Goal: Task Accomplishment & Management: Manage account settings

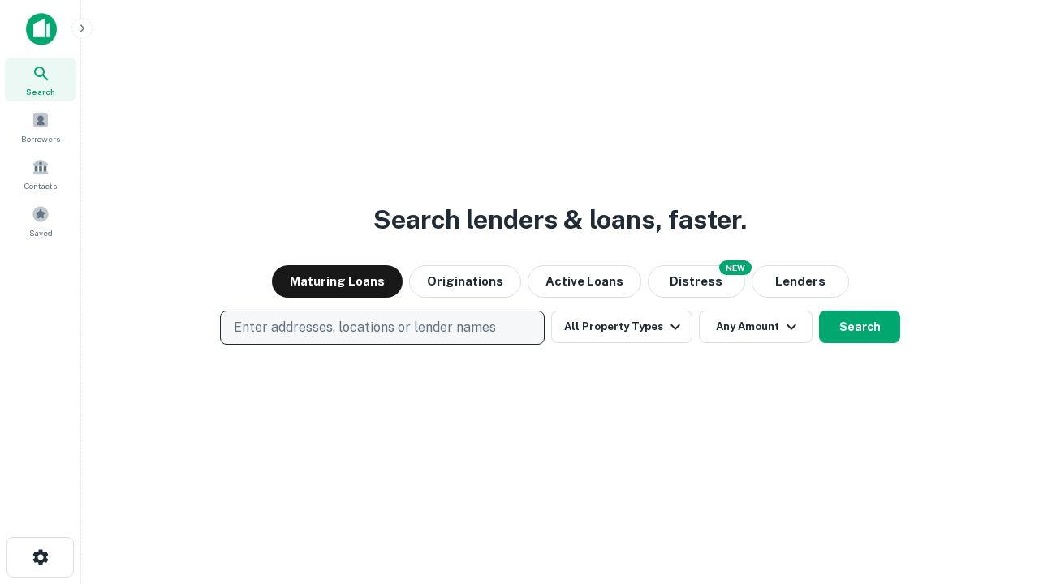
click at [381, 328] on p "Enter addresses, locations or lender names" at bounding box center [365, 327] width 262 height 19
type input "**********"
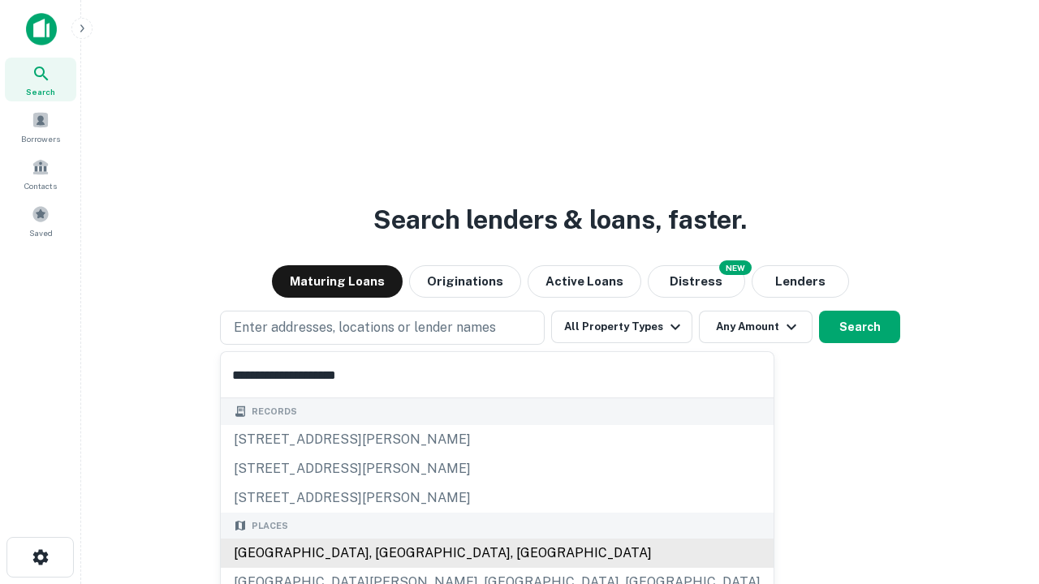
click at [388, 554] on div "[GEOGRAPHIC_DATA], [GEOGRAPHIC_DATA], [GEOGRAPHIC_DATA]" at bounding box center [497, 553] width 553 height 29
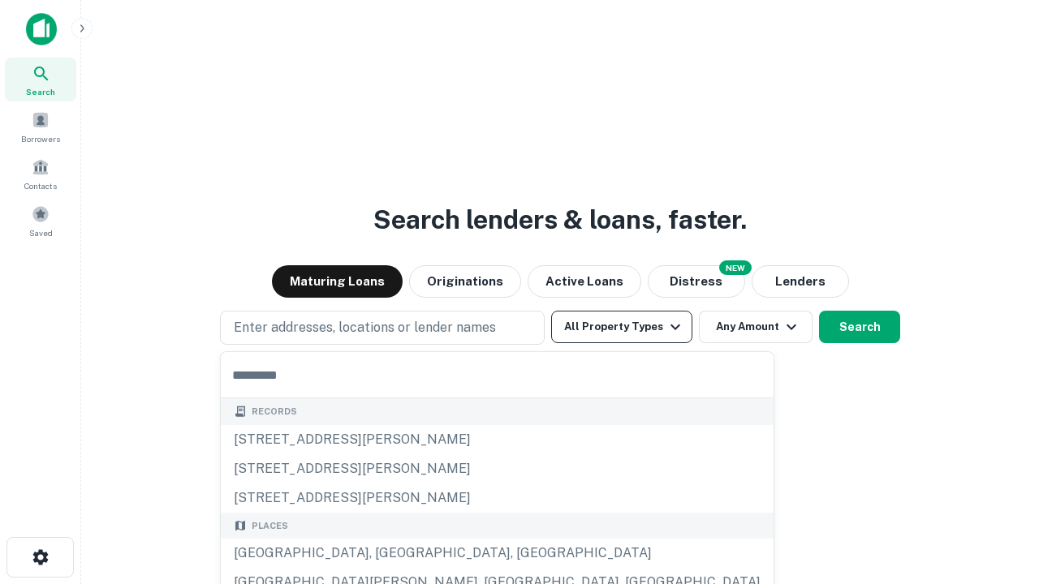
click at [622, 327] on button "All Property Types" at bounding box center [621, 327] width 141 height 32
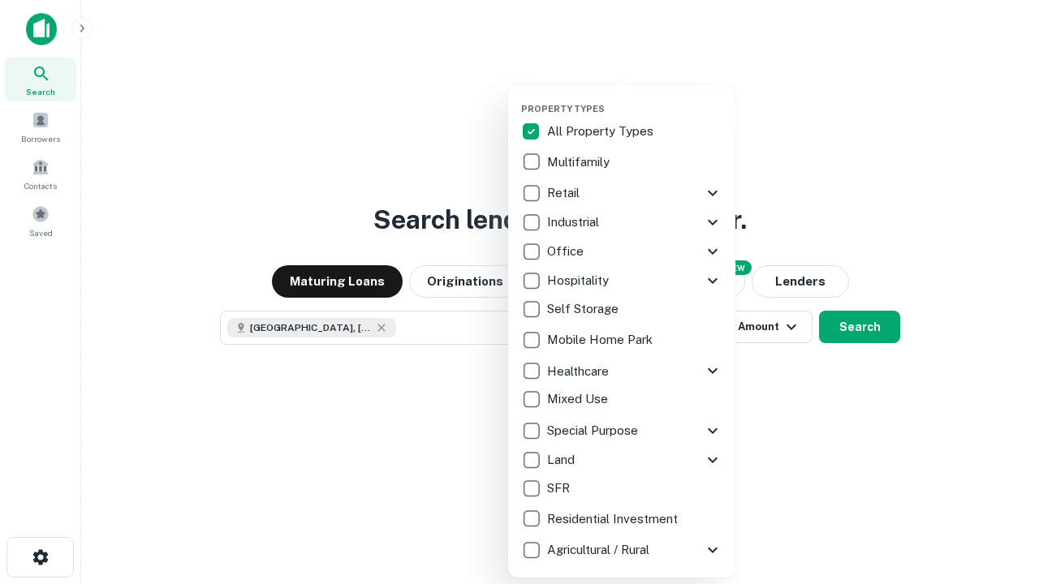
click at [635, 98] on button "button" at bounding box center [634, 98] width 227 height 1
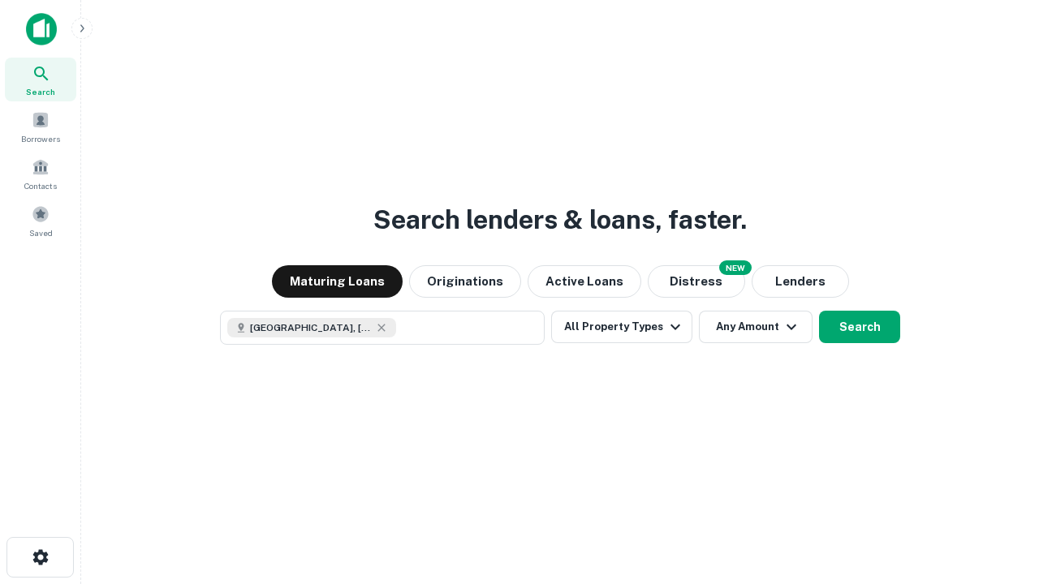
scroll to position [26, 0]
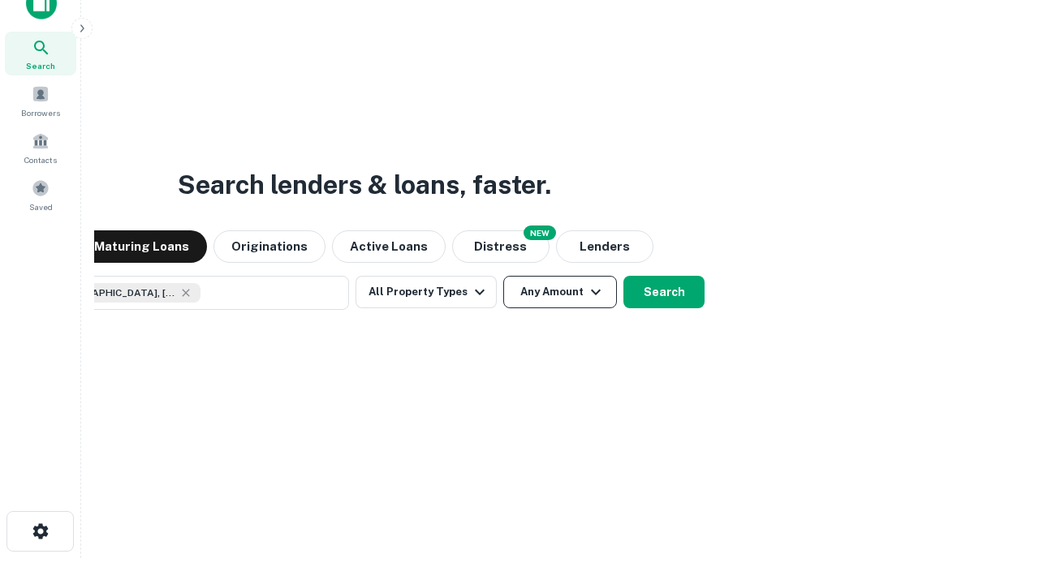
click at [503, 276] on button "Any Amount" at bounding box center [560, 292] width 114 height 32
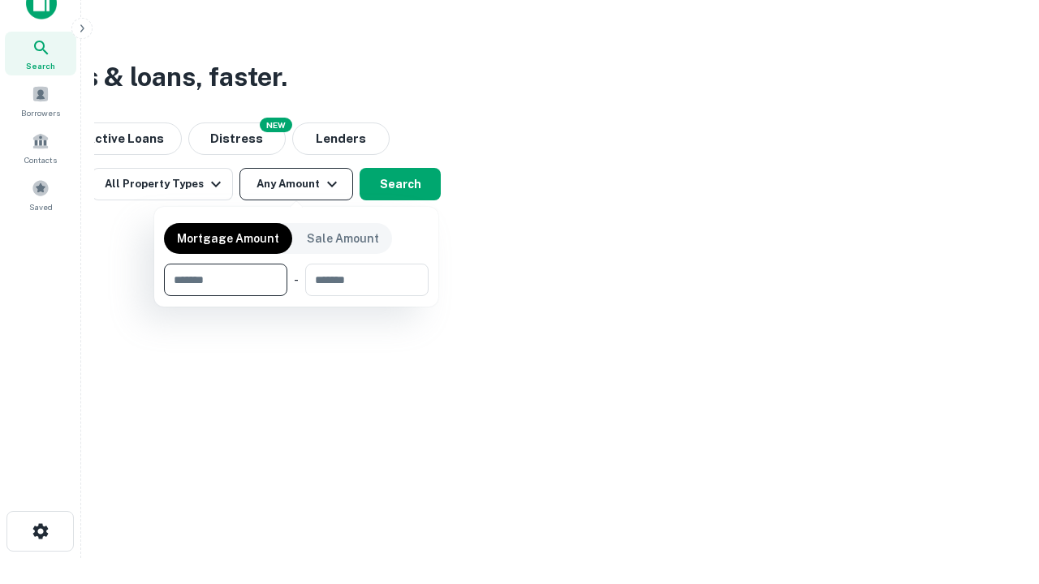
type input "*******"
click at [296, 296] on button "button" at bounding box center [296, 296] width 265 height 1
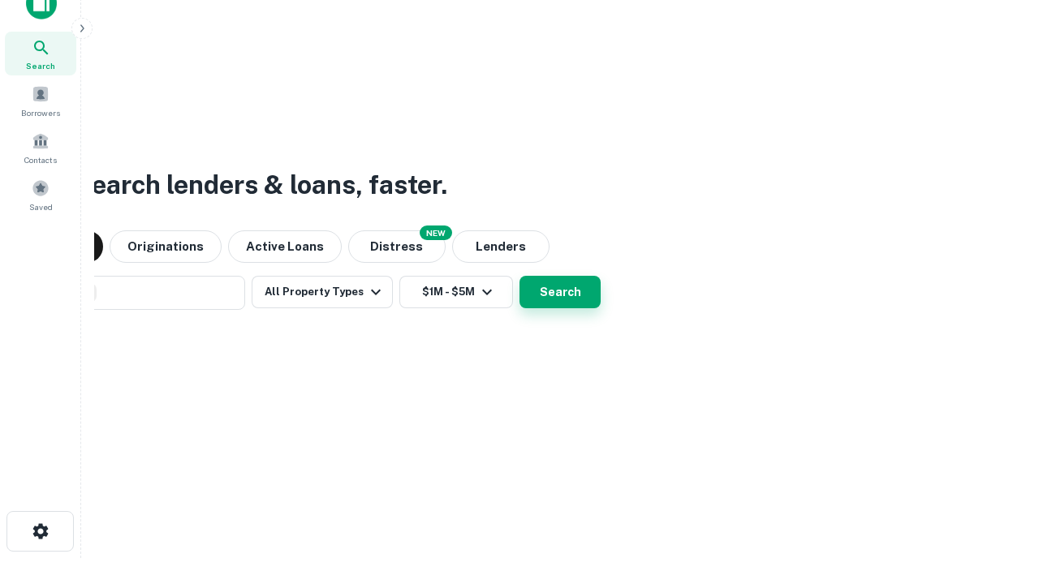
click at [519, 276] on button "Search" at bounding box center [559, 292] width 81 height 32
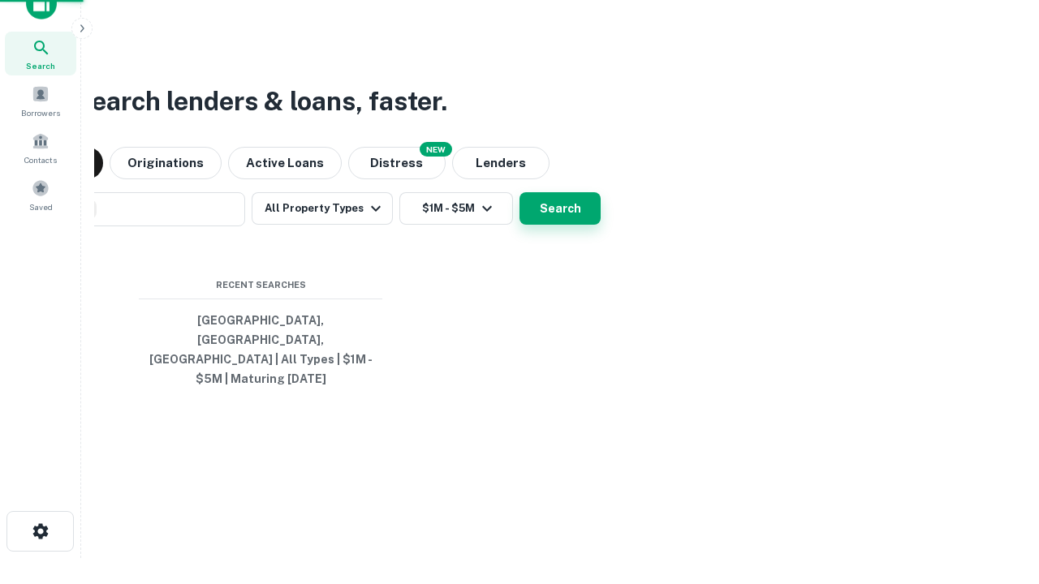
scroll to position [53, 459]
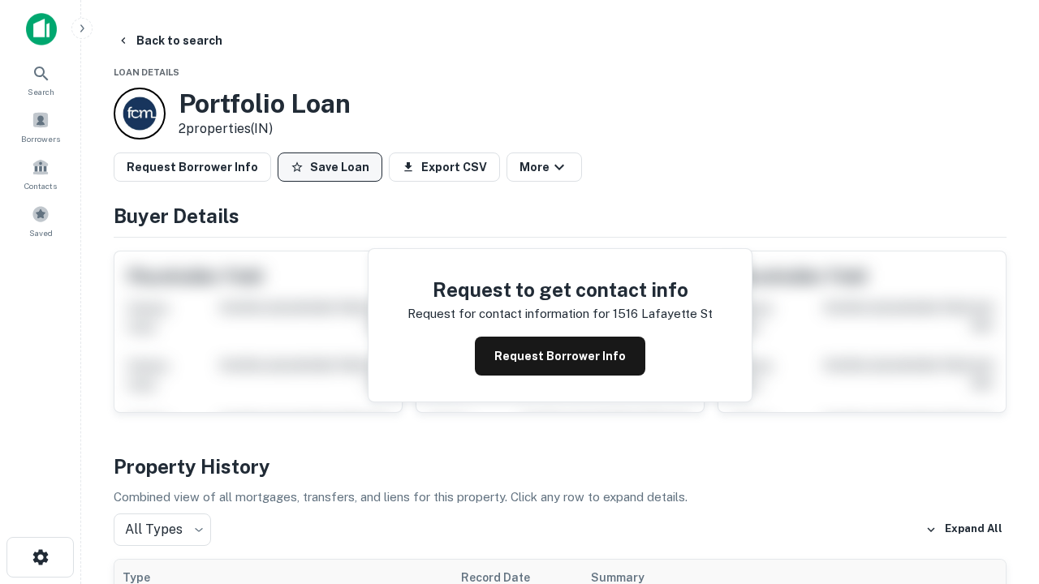
click at [330, 167] on button "Save Loan" at bounding box center [330, 167] width 105 height 29
click at [334, 167] on button "Loan Saved" at bounding box center [334, 167] width 112 height 29
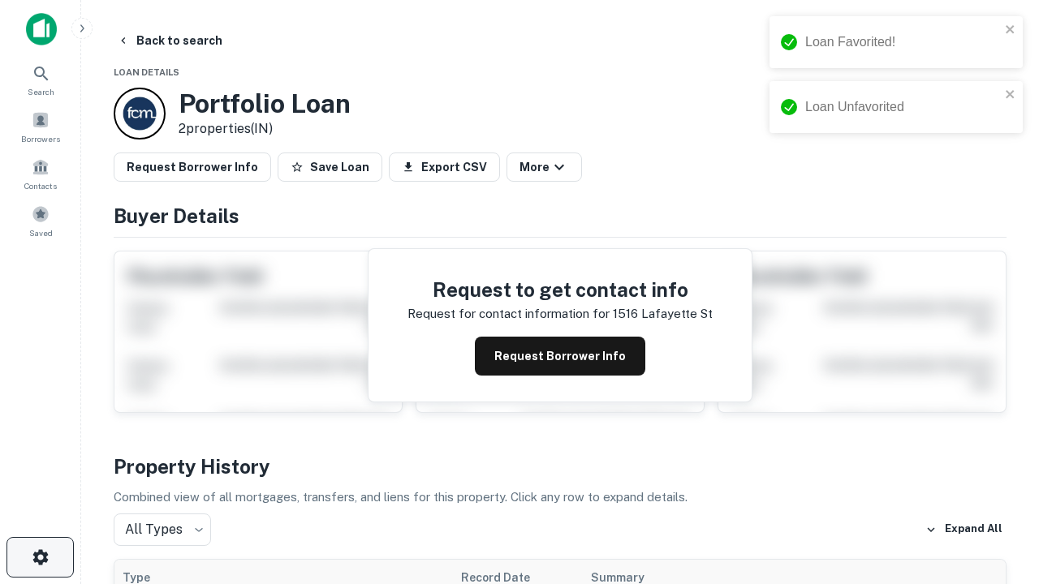
click at [40, 558] on icon "button" at bounding box center [40, 557] width 19 height 19
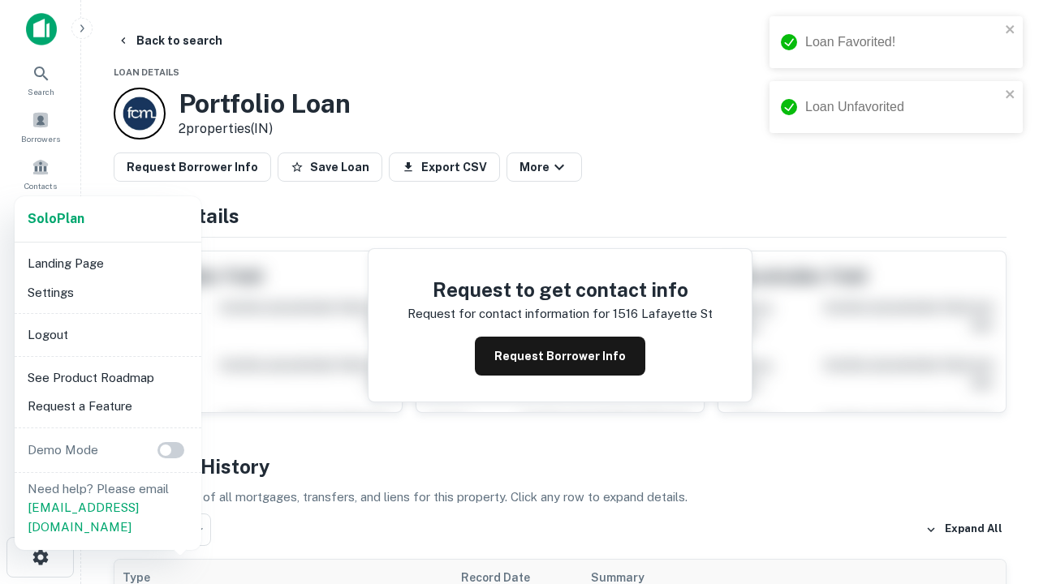
click at [107, 334] on li "Logout" at bounding box center [108, 335] width 174 height 29
